Goal: Transaction & Acquisition: Purchase product/service

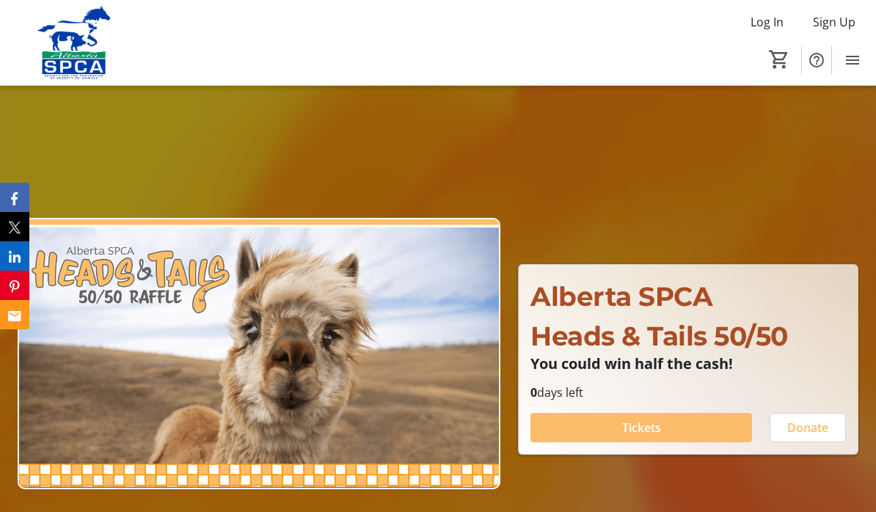
click at [761, 18] on span "Log In" at bounding box center [766, 22] width 33 height 18
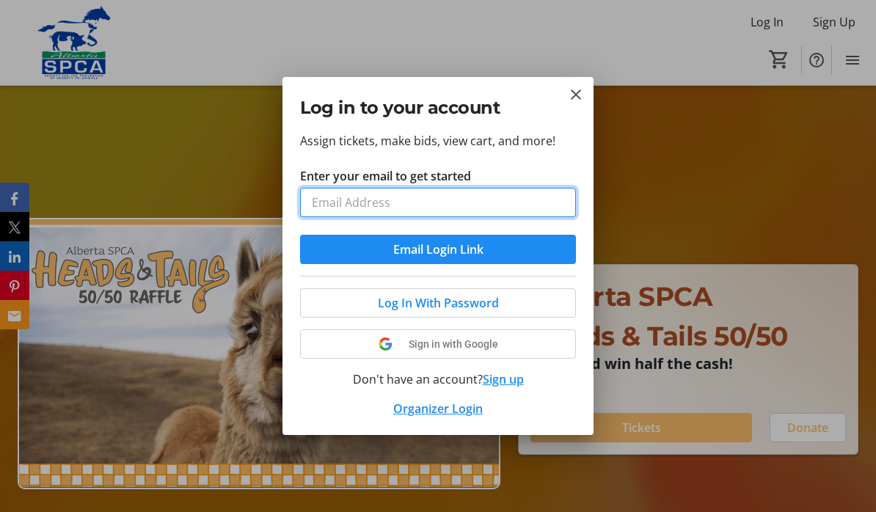
click at [549, 205] on input "Enter your email to get started" at bounding box center [438, 202] width 276 height 29
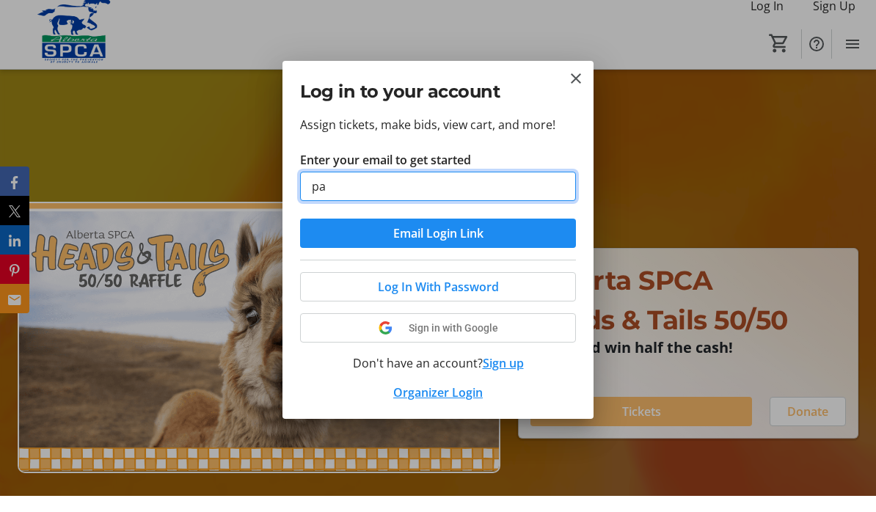
type input "p"
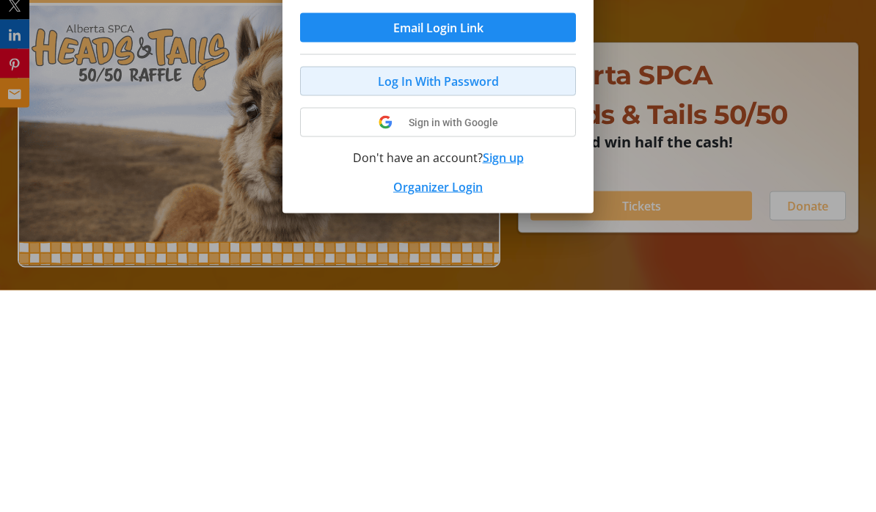
click at [516, 285] on span at bounding box center [438, 302] width 274 height 35
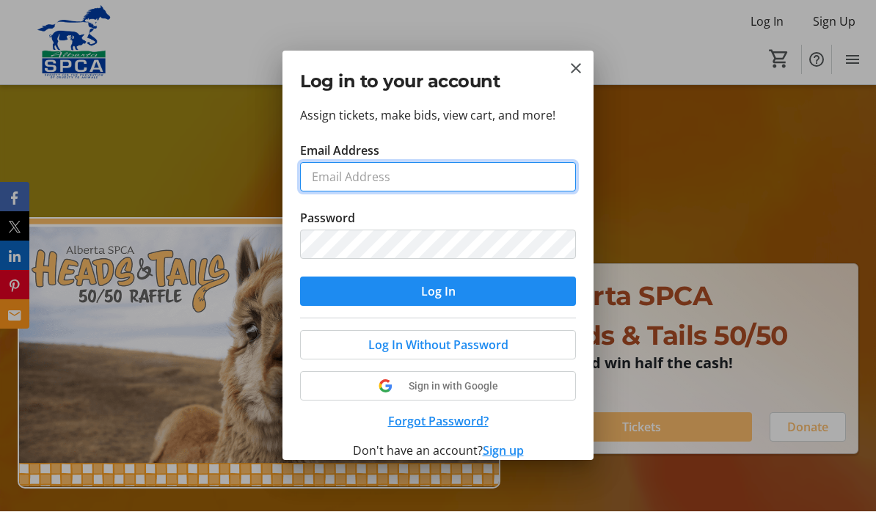
click at [522, 169] on input "Email Address" at bounding box center [438, 177] width 276 height 29
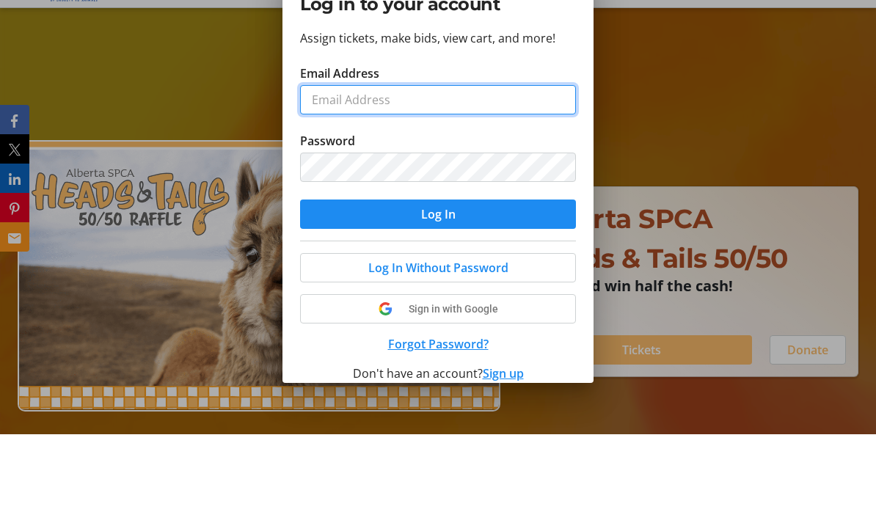
type input "p"
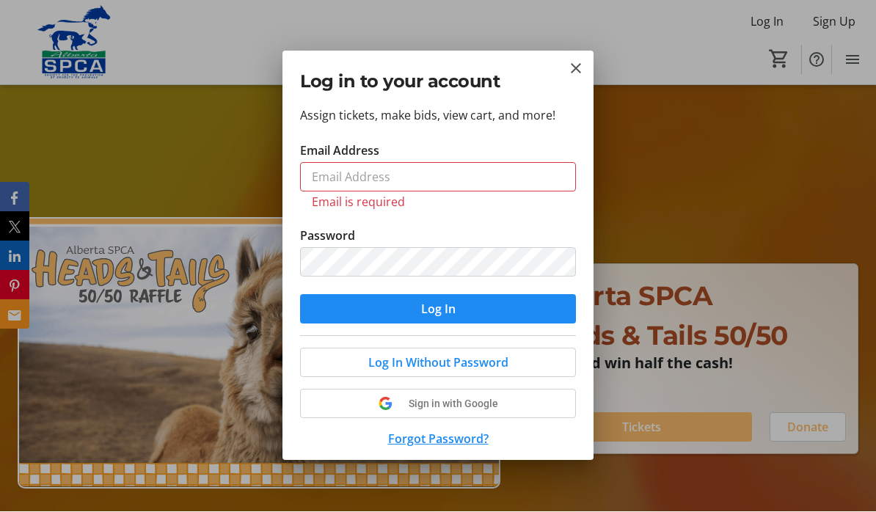
click at [525, 354] on span at bounding box center [438, 362] width 274 height 35
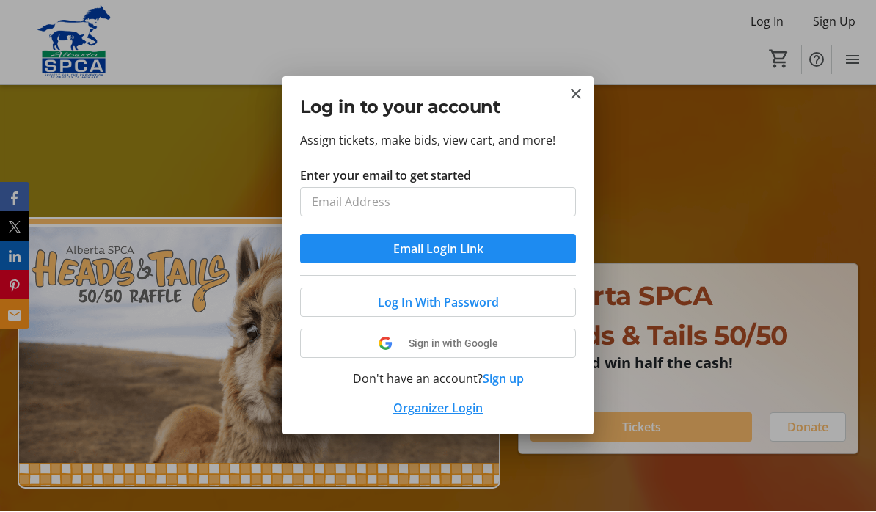
click at [542, 257] on span "submit" at bounding box center [438, 249] width 276 height 35
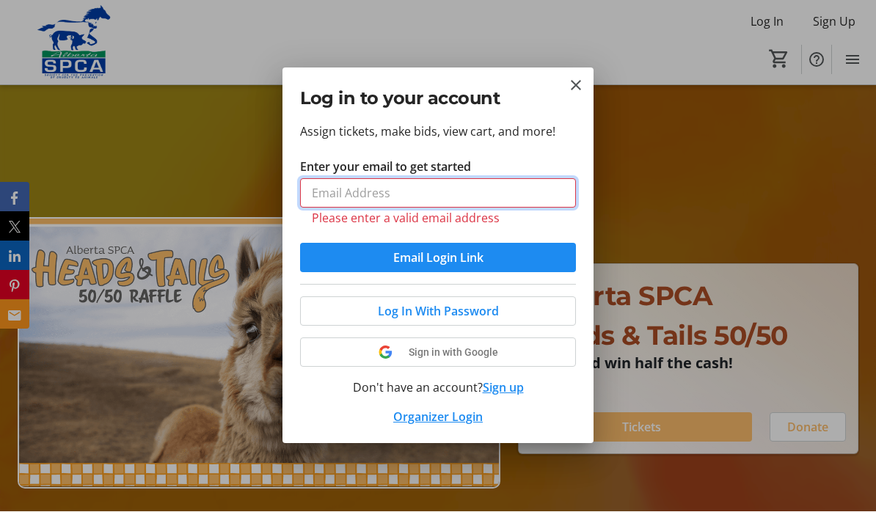
click at [548, 186] on input "Enter your email to get started" at bounding box center [438, 193] width 276 height 29
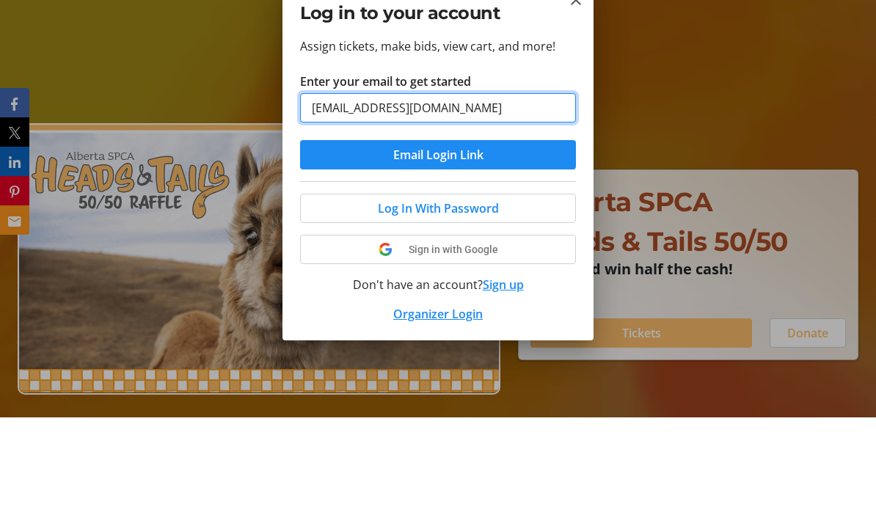
type input "[EMAIL_ADDRESS][DOMAIN_NAME]"
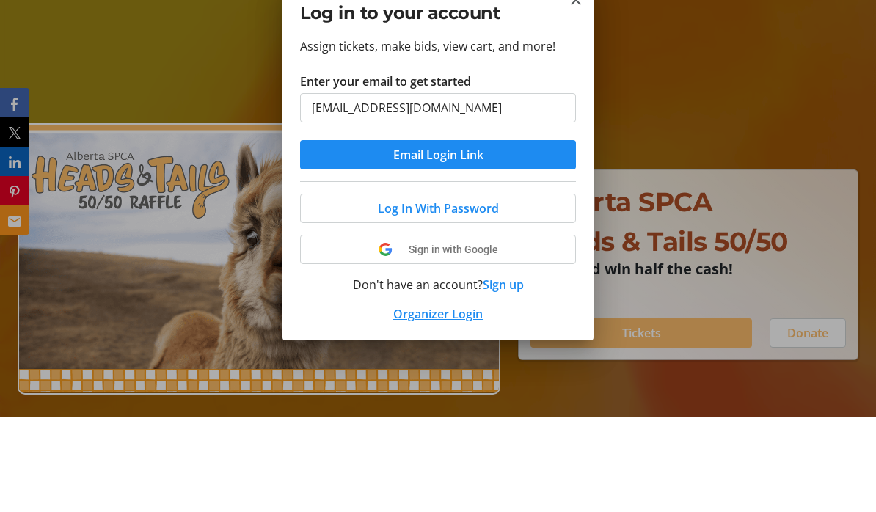
click at [563, 232] on span "submit" at bounding box center [438, 249] width 276 height 35
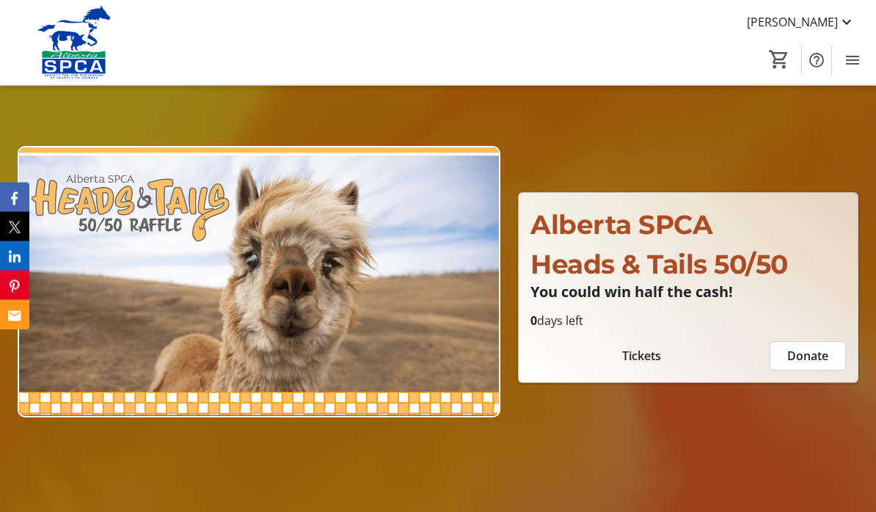
scroll to position [87, 0]
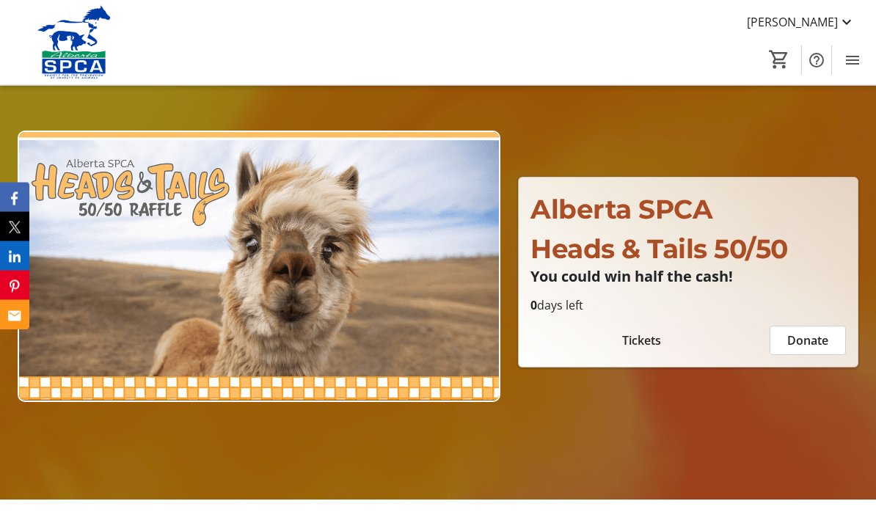
click at [649, 350] on span "Tickets" at bounding box center [641, 341] width 39 height 18
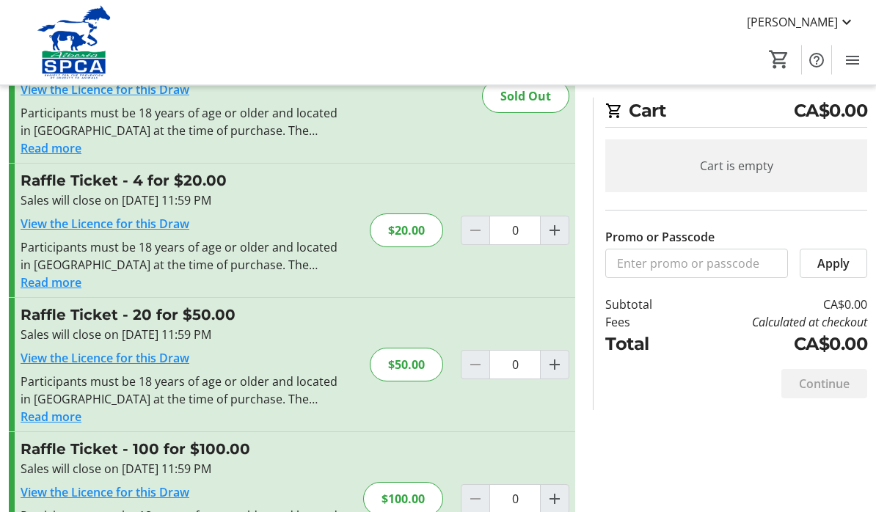
scroll to position [98, 0]
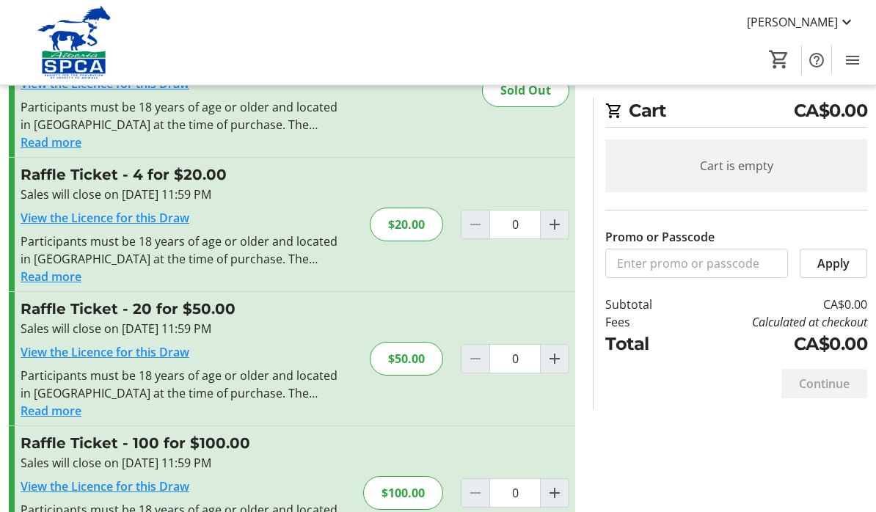
click at [559, 362] on mat-icon "Increment by one" at bounding box center [555, 360] width 18 height 18
type input "1"
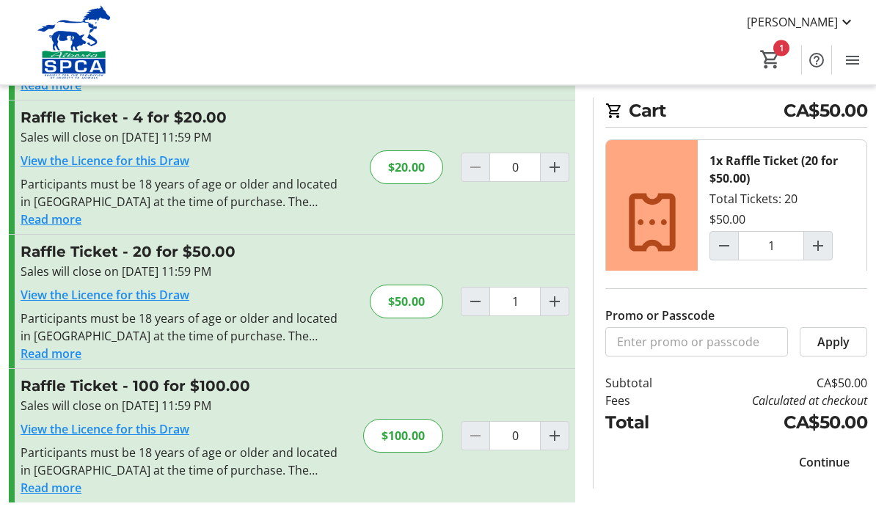
scroll to position [164, 0]
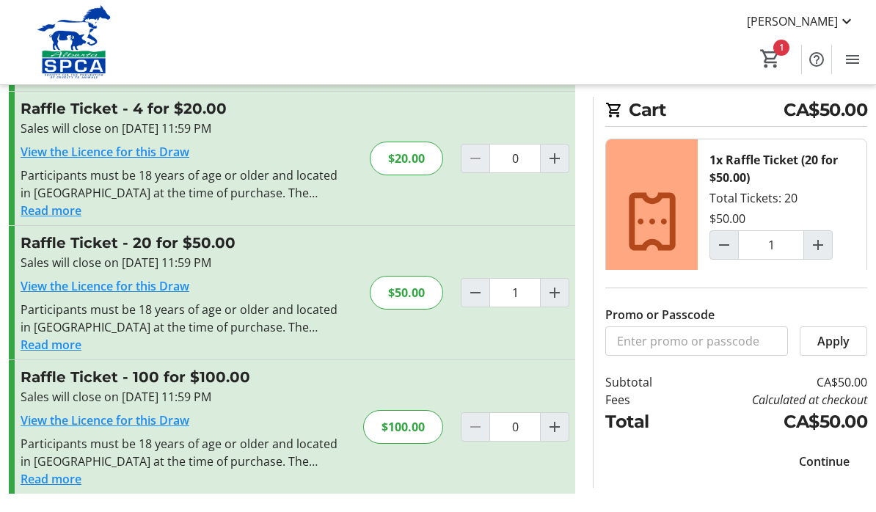
click at [834, 471] on span "Continue" at bounding box center [824, 462] width 51 height 18
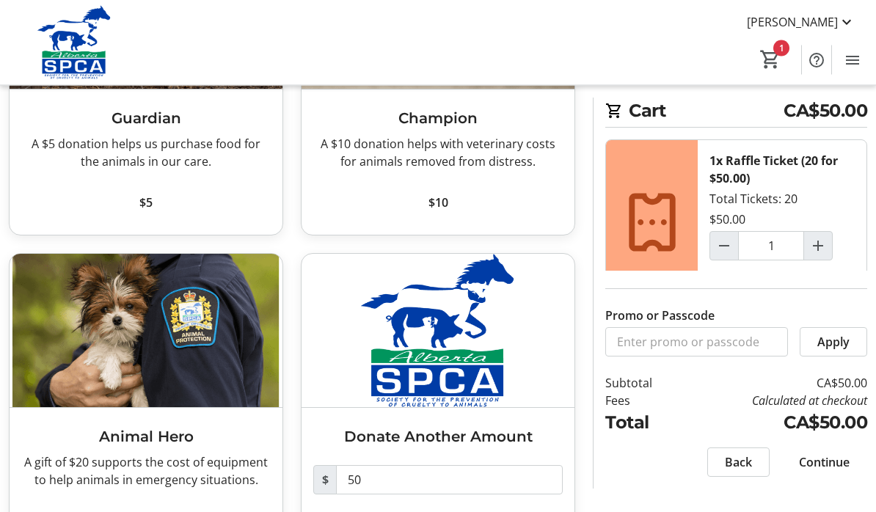
scroll to position [230, 0]
click at [830, 471] on span "Continue" at bounding box center [824, 462] width 51 height 18
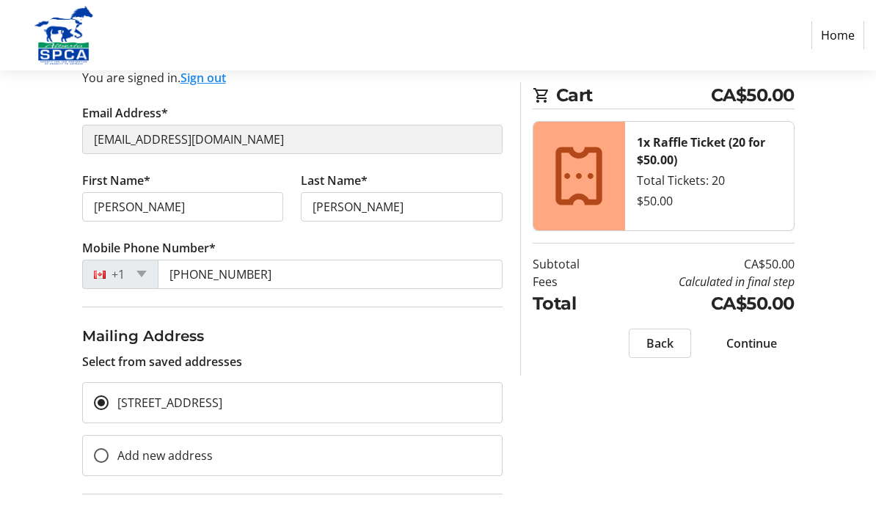
scroll to position [172, 0]
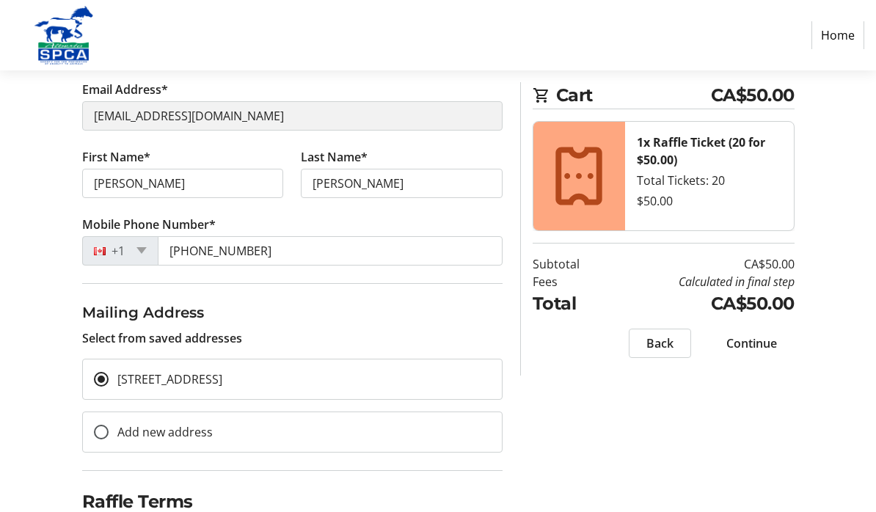
checkbox input "true"
click at [772, 345] on span "Continue" at bounding box center [751, 343] width 51 height 18
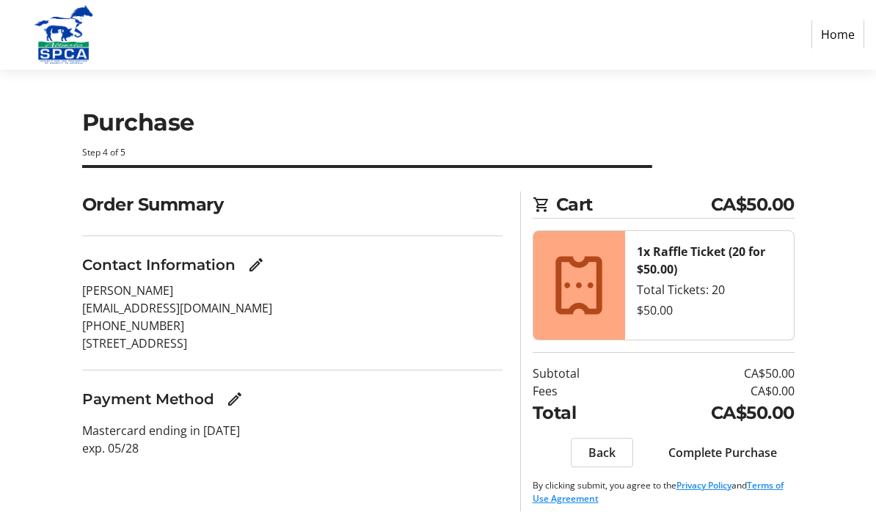
click at [734, 453] on span "Complete Purchase" at bounding box center [722, 454] width 109 height 18
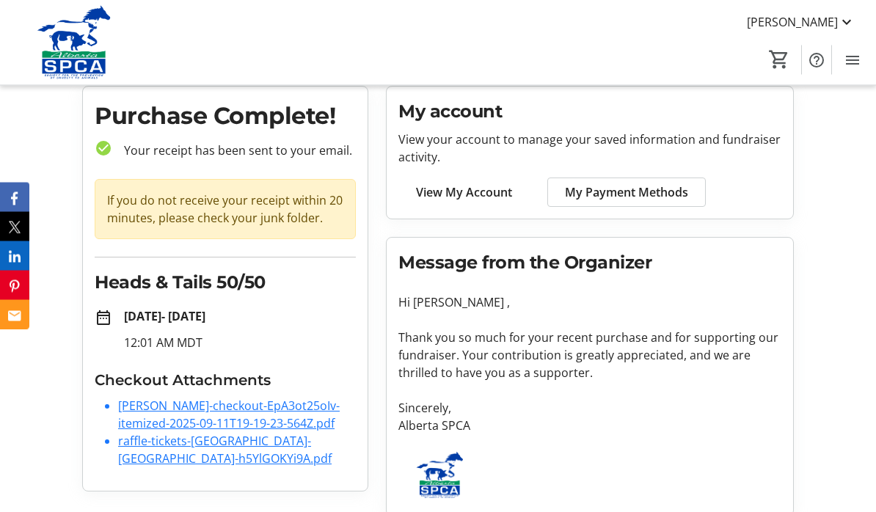
scroll to position [62, 0]
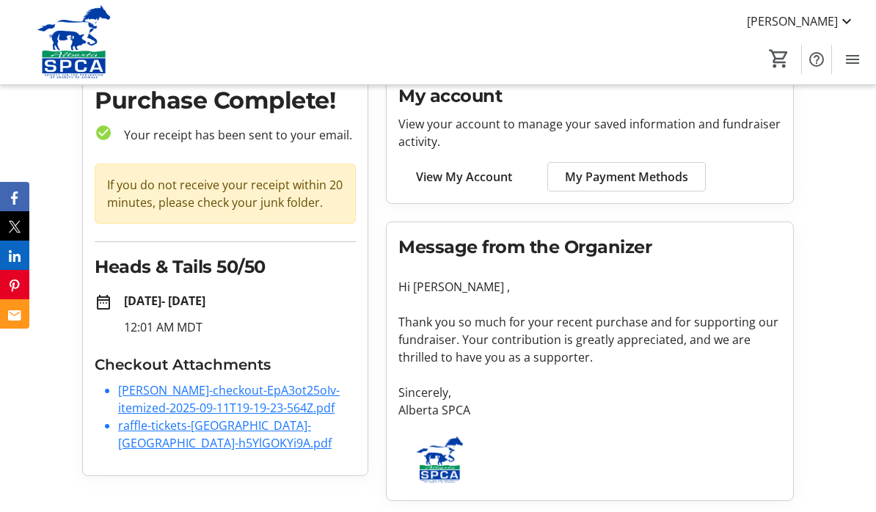
click at [281, 429] on link "raffle-tickets-[GEOGRAPHIC_DATA]-[GEOGRAPHIC_DATA]-h5YlGOKYi9A.pdf" at bounding box center [224, 435] width 213 height 34
click at [851, 22] on mat-icon at bounding box center [847, 22] width 18 height 18
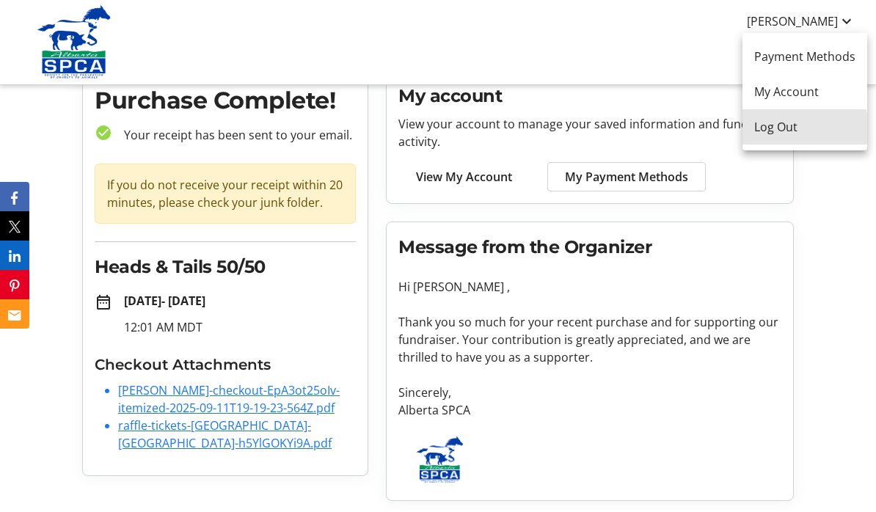
click at [800, 128] on span "Log Out" at bounding box center [804, 128] width 101 height 18
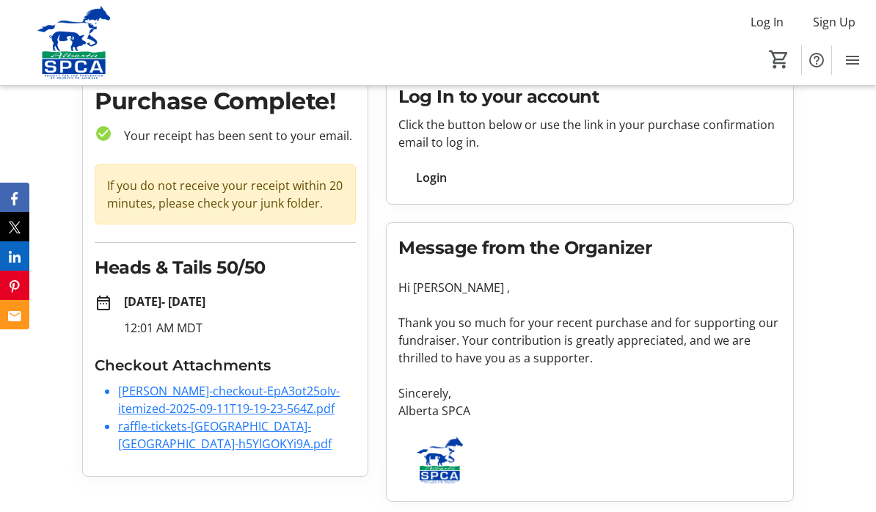
click at [527, 502] on div "Purchase Complete! check_circle Your receipt has been sent to your email. If yo…" at bounding box center [437, 292] width 729 height 442
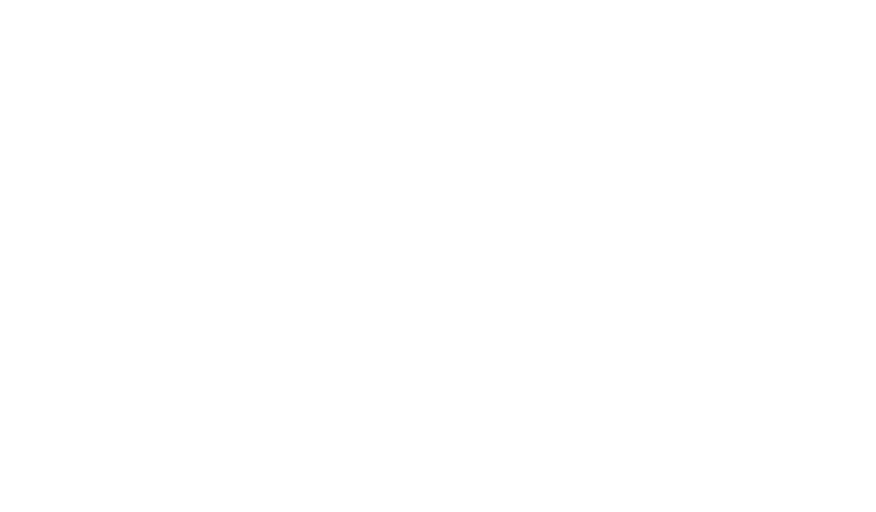
click at [547, 0] on html at bounding box center [438, 0] width 876 height 0
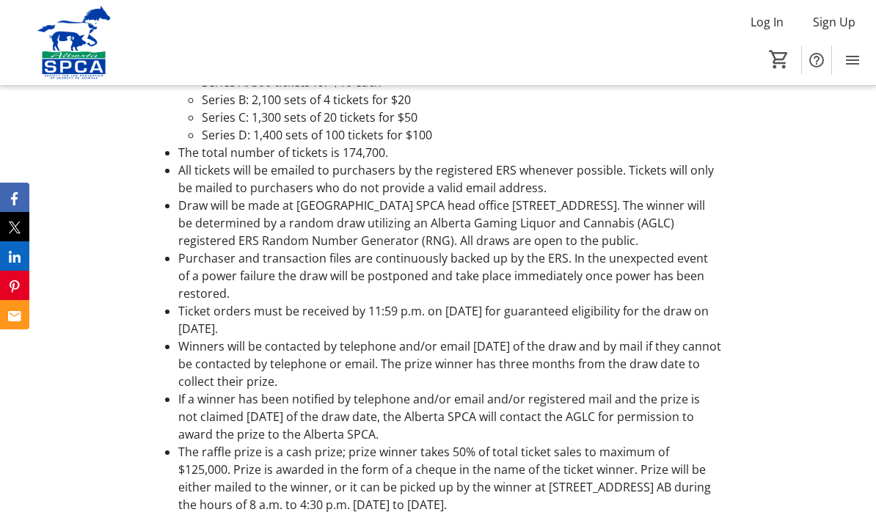
scroll to position [2844, 0]
